Goal: Transaction & Acquisition: Purchase product/service

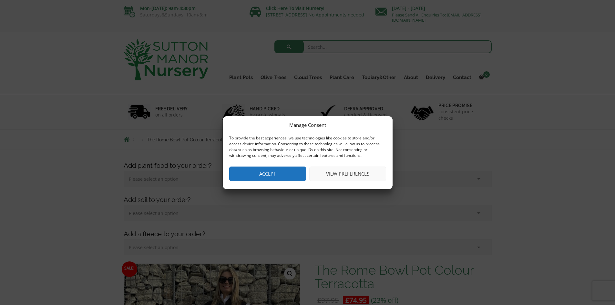
click at [280, 172] on button "Accept" at bounding box center [267, 174] width 77 height 15
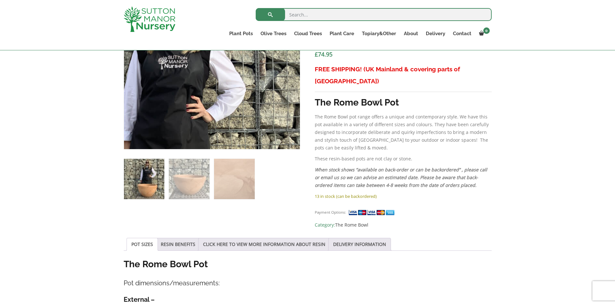
scroll to position [311, 0]
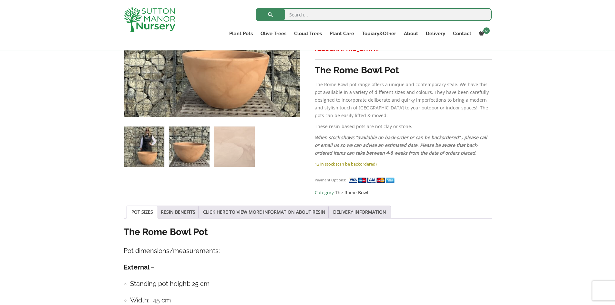
click at [182, 150] on img at bounding box center [189, 147] width 40 height 40
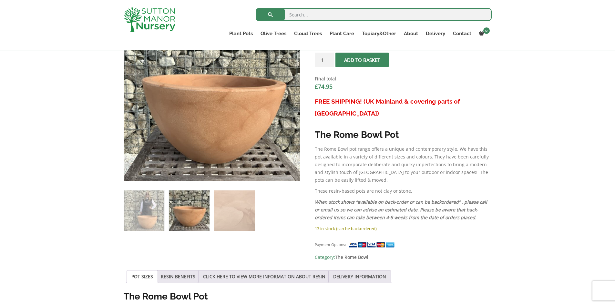
scroll to position [279, 0]
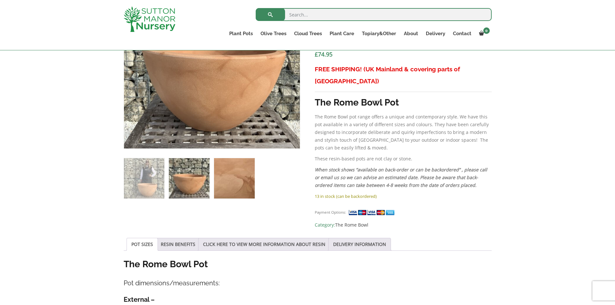
click at [248, 183] on img at bounding box center [234, 178] width 40 height 40
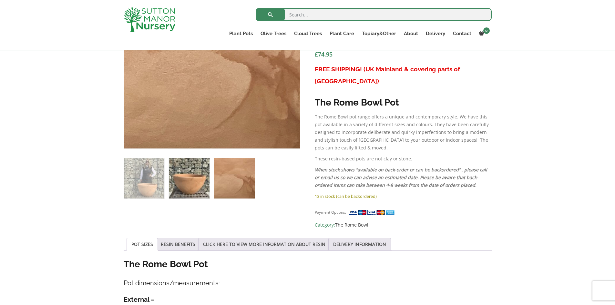
click at [195, 176] on img at bounding box center [189, 178] width 40 height 40
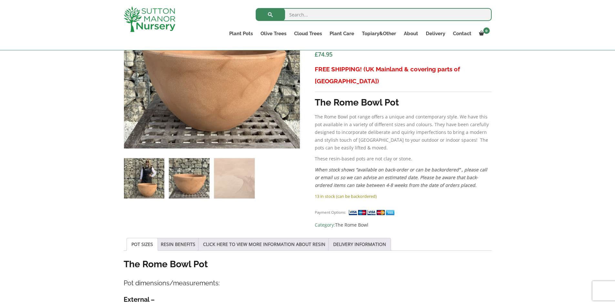
click at [153, 171] on img at bounding box center [144, 178] width 40 height 40
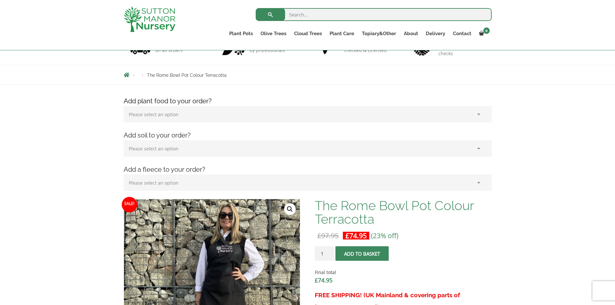
scroll to position [0, 0]
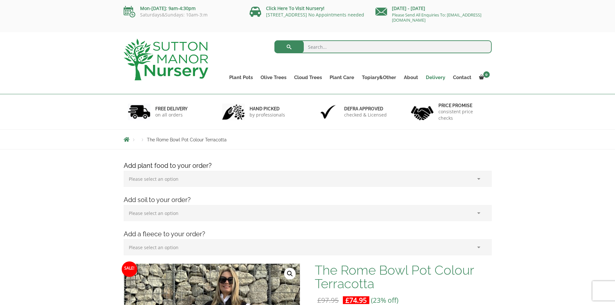
click at [429, 78] on link "Delivery" at bounding box center [435, 77] width 27 height 9
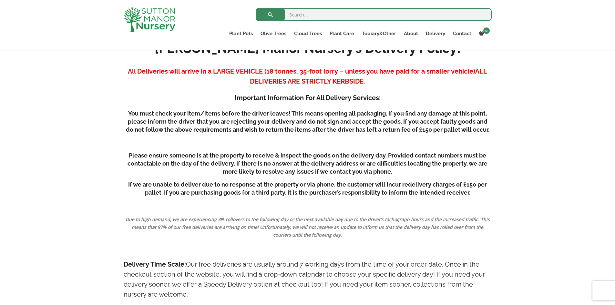
scroll to position [117, 0]
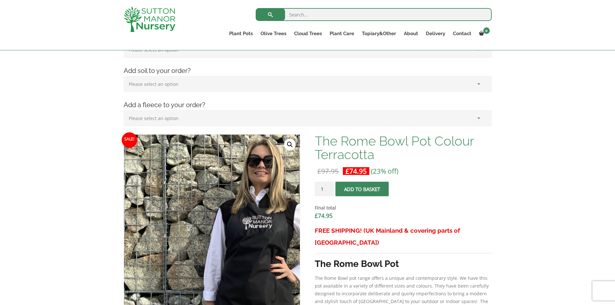
scroll to position [150, 0]
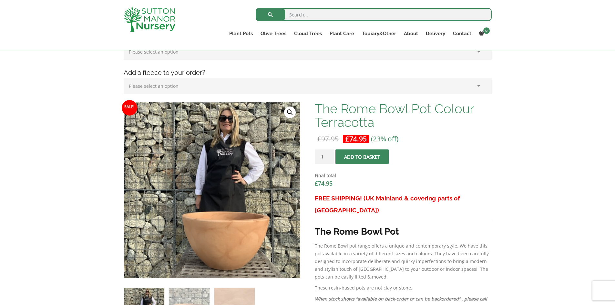
click at [362, 157] on span "submit" at bounding box center [362, 157] width 0 height 0
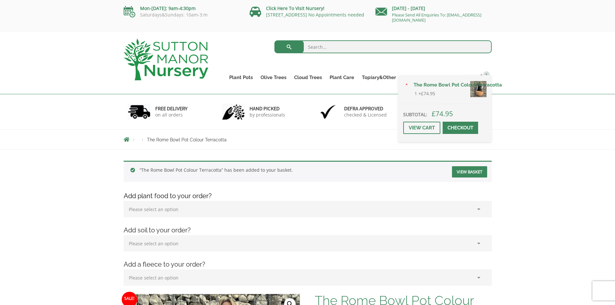
click at [460, 128] on span at bounding box center [460, 128] width 0 height 0
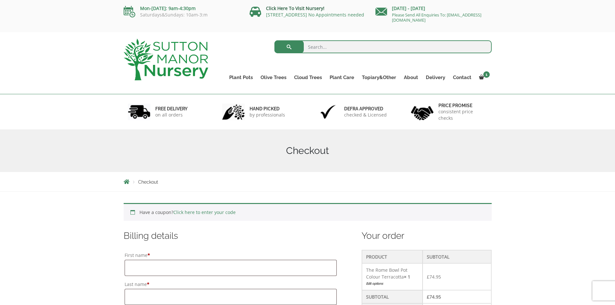
click at [314, 8] on link "Click Here To Visit Nursery!" at bounding box center [295, 8] width 58 height 6
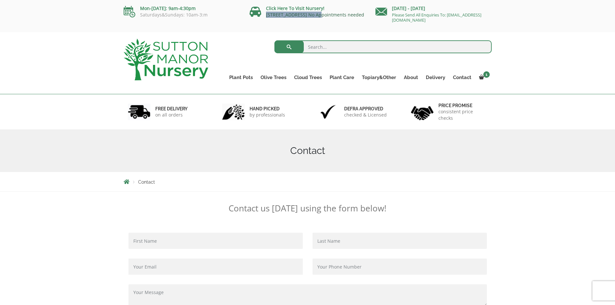
drag, startPoint x: 265, startPoint y: 14, endPoint x: 315, endPoint y: 16, distance: 50.4
click at [315, 16] on p "[STREET_ADDRESS] No Appointments needed" at bounding box center [309, 14] width 121 height 5
